Goal: Submit feedback/report problem

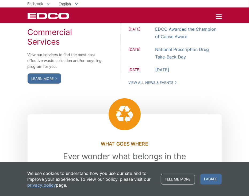
scroll to position [687, 0]
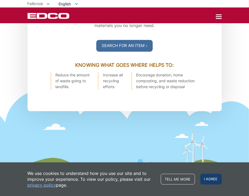
click at [215, 178] on span "I agree" at bounding box center [210, 179] width 21 height 11
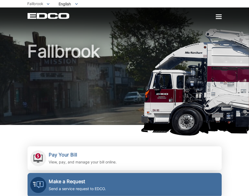
click at [210, 180] on link "Make a Request Send a service request to EDCO." at bounding box center [125, 185] width 194 height 24
